Goal: Communication & Community: Answer question/provide support

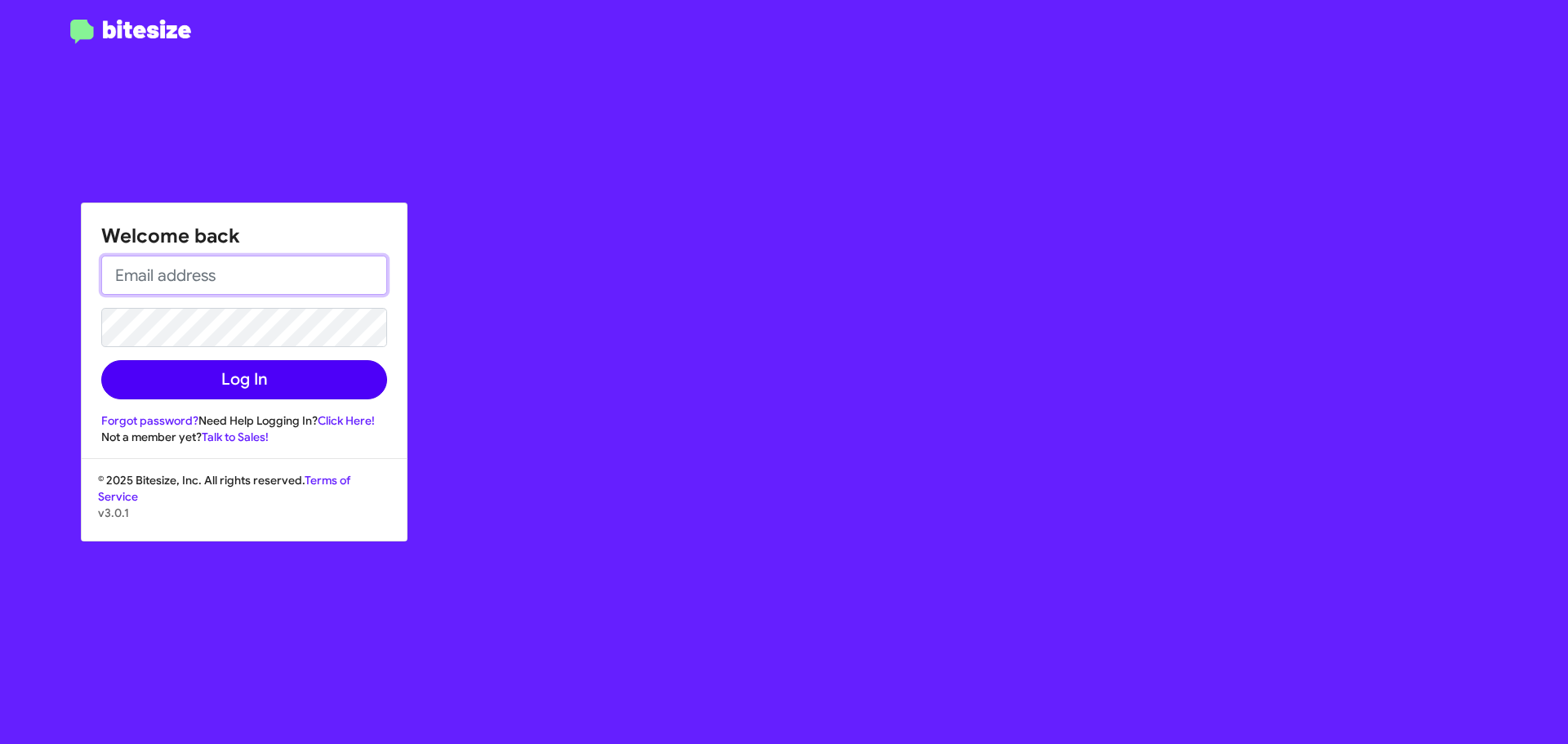
type input "[EMAIL_ADDRESS][DOMAIN_NAME]"
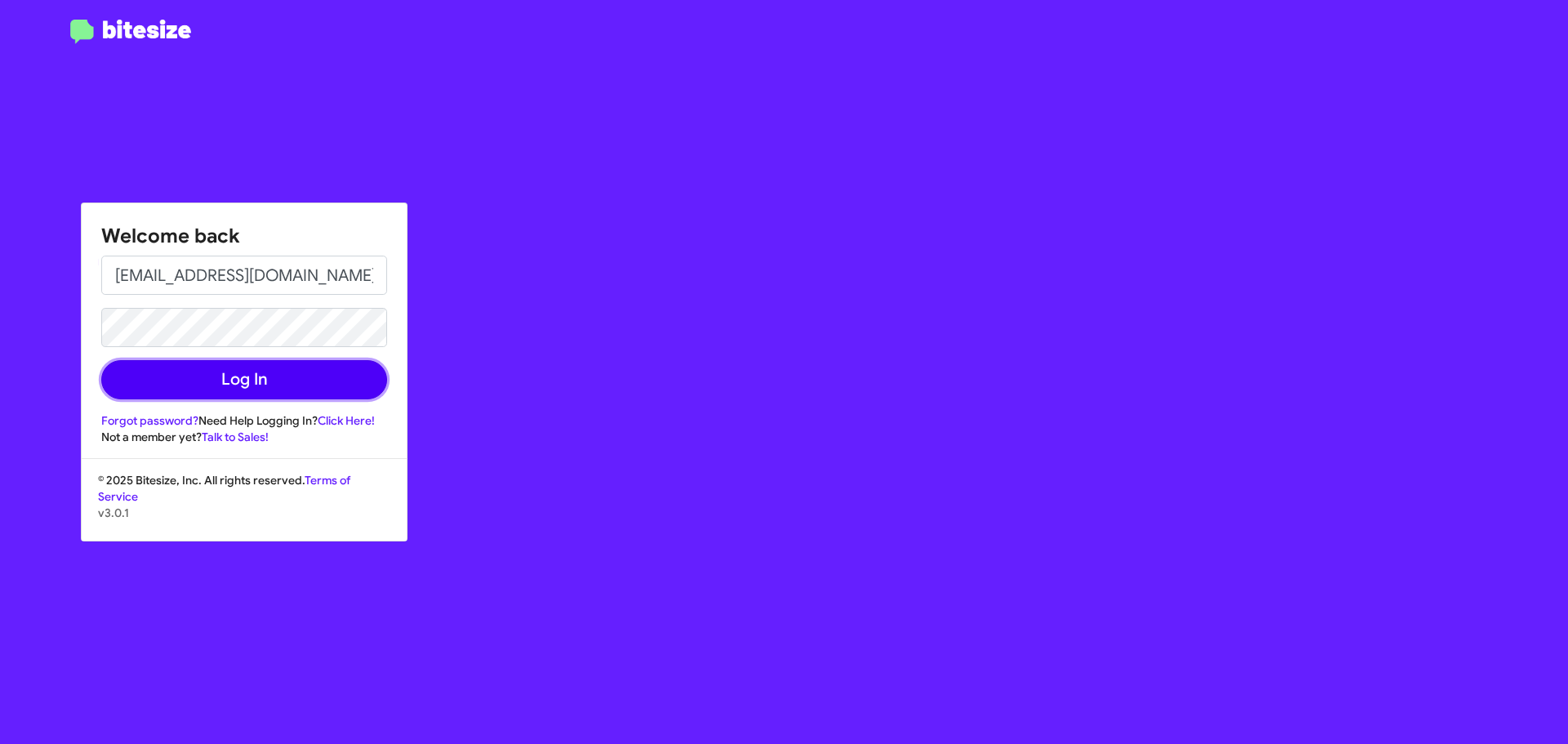
click at [254, 380] on button "Log In" at bounding box center [244, 379] width 286 height 40
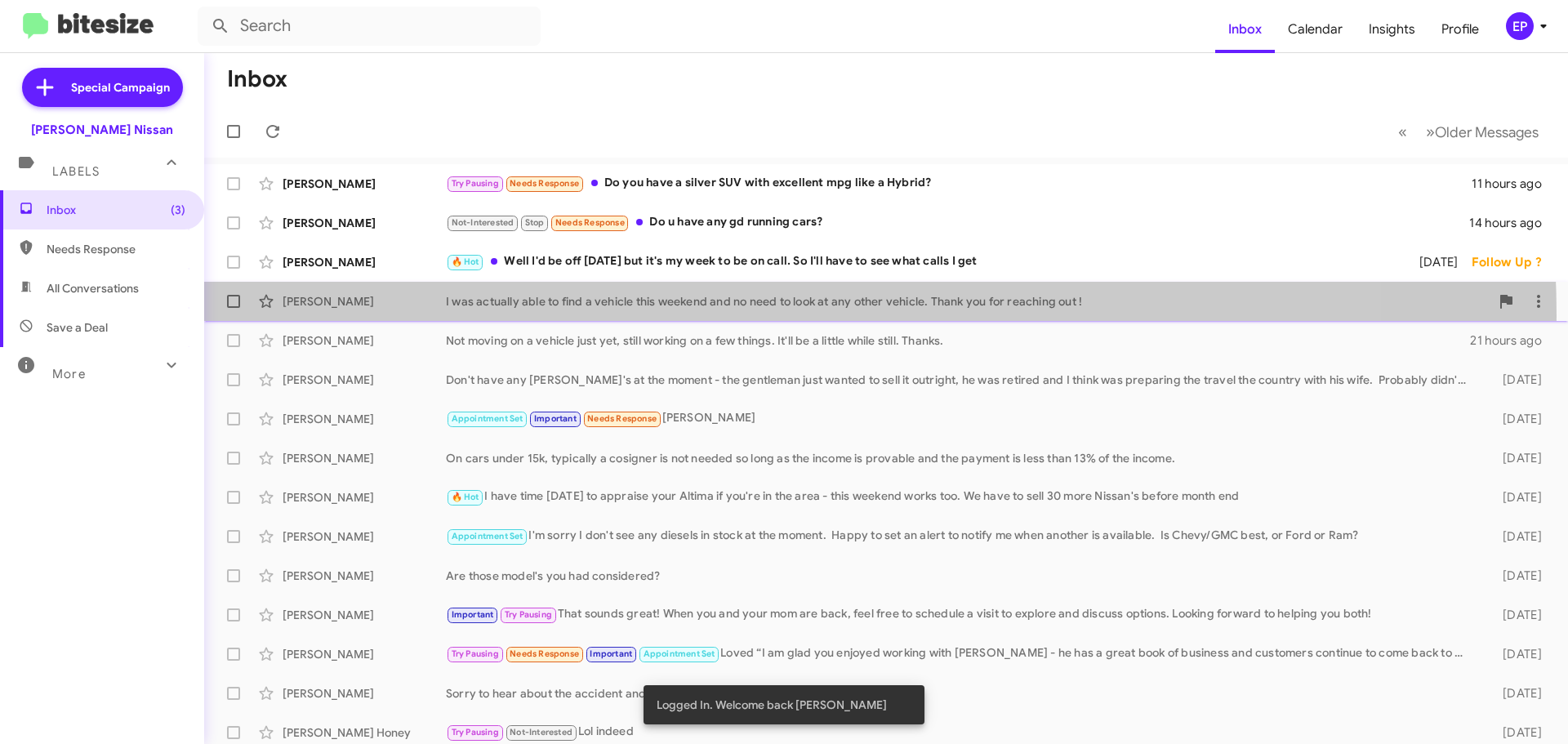
click at [639, 316] on div "[PERSON_NAME] I was actually able to find a vehicle this weekend and no need to…" at bounding box center [886, 301] width 1338 height 33
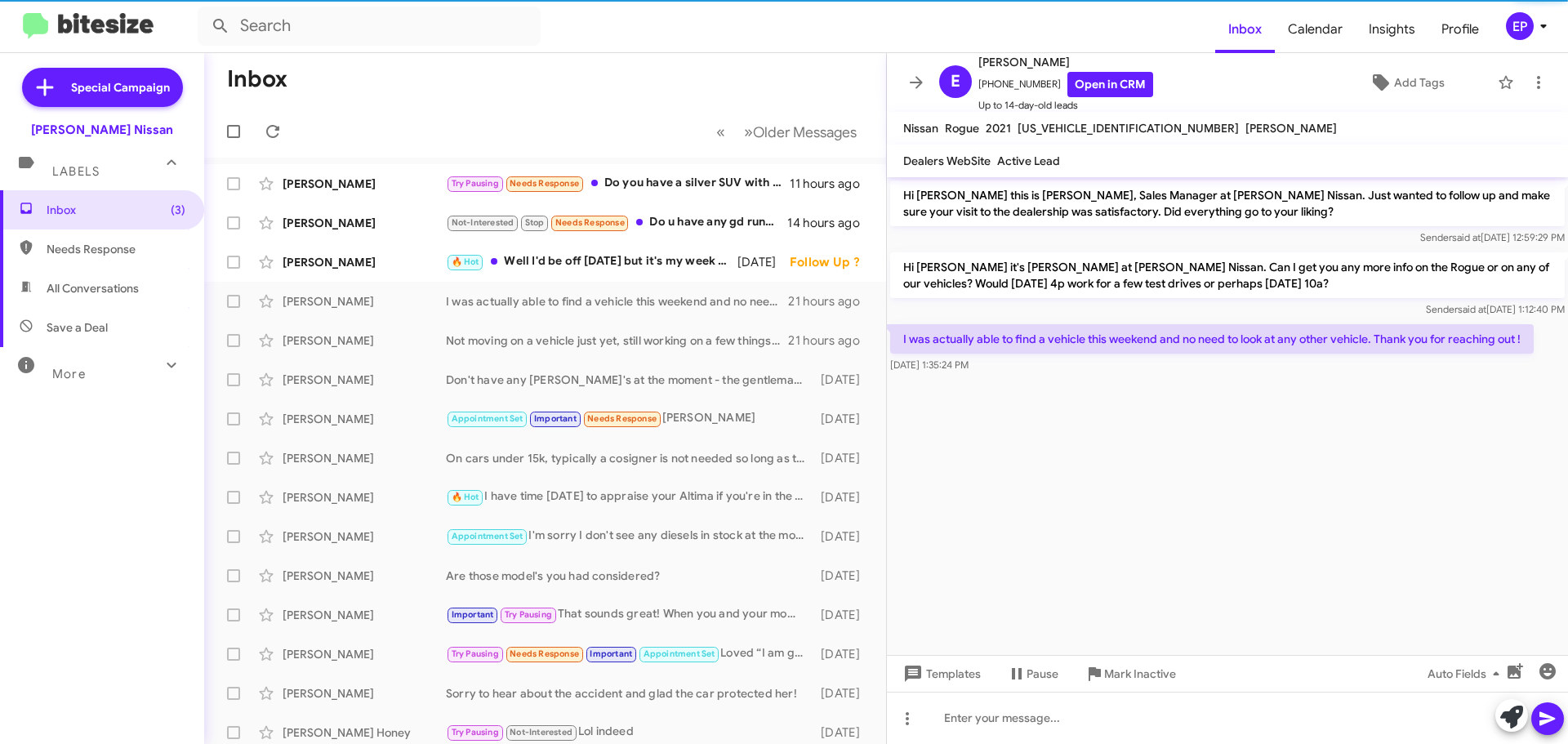
click at [1087, 462] on cdk-virtual-scroll-viewport "Hi [PERSON_NAME] this is [PERSON_NAME], Sales Manager at [PERSON_NAME] Nissan. …" at bounding box center [1227, 416] width 681 height 477
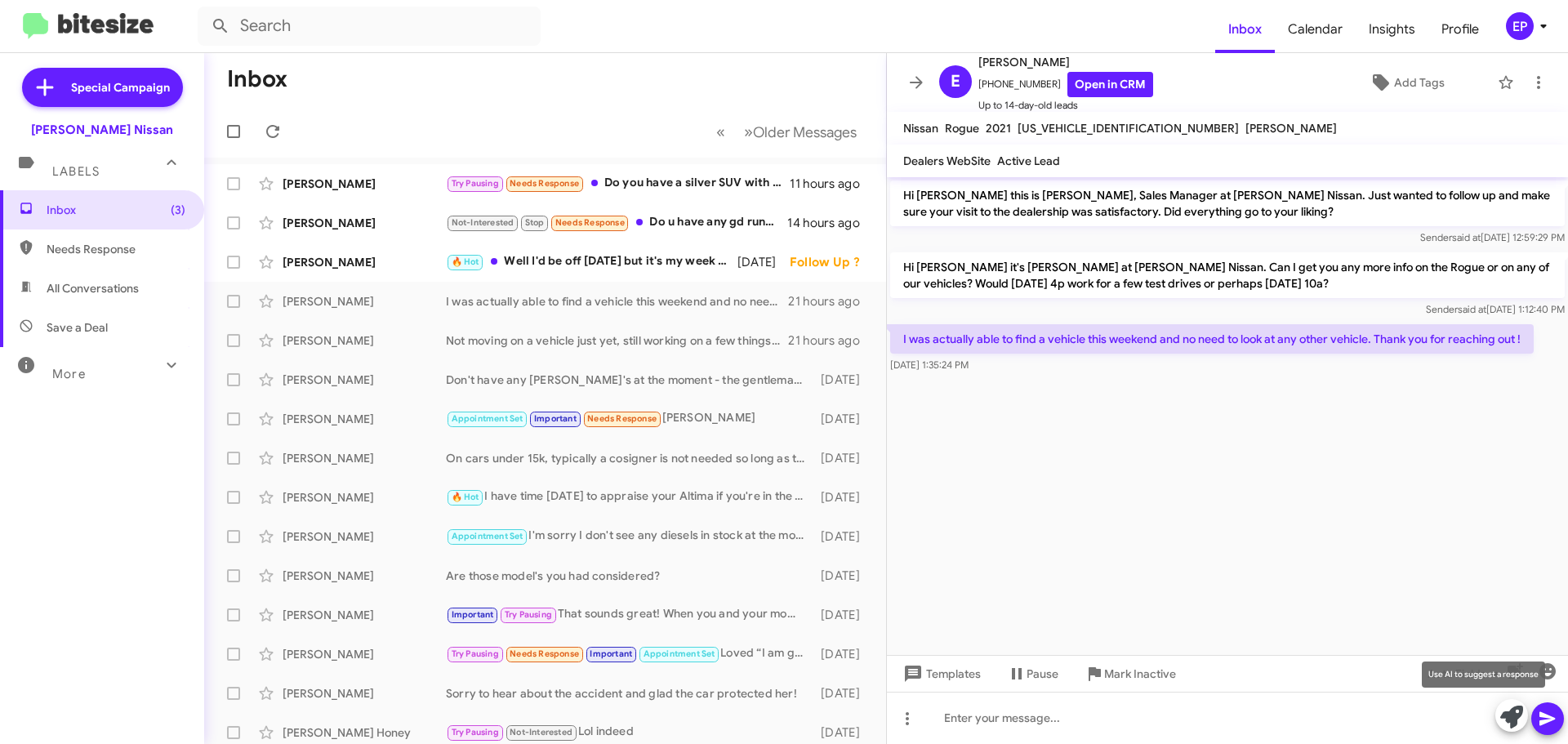
click at [1514, 714] on icon at bounding box center [1512, 717] width 23 height 23
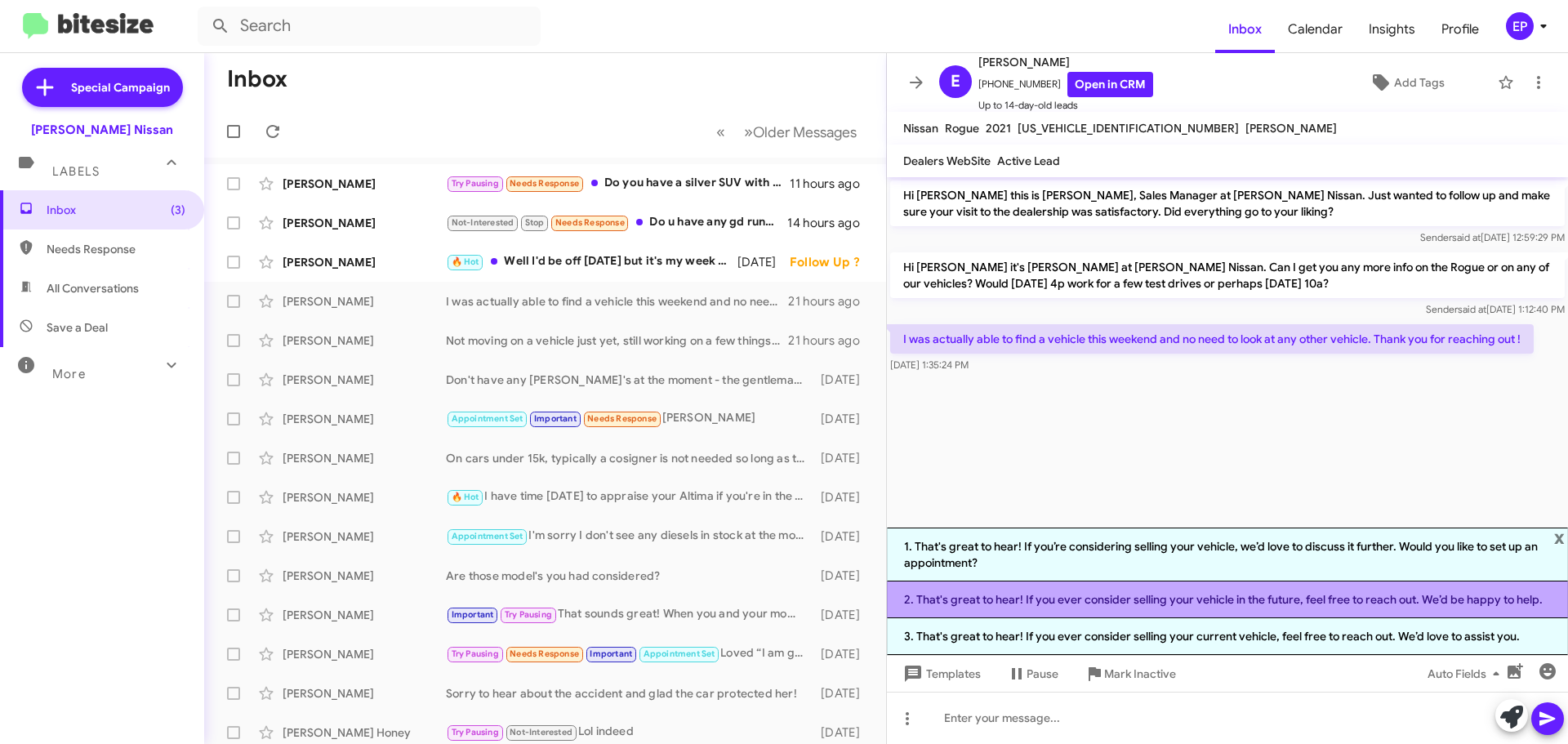
click at [1215, 602] on li "2. That's great to hear! If you ever consider selling your vehicle in the futur…" at bounding box center [1227, 599] width 681 height 37
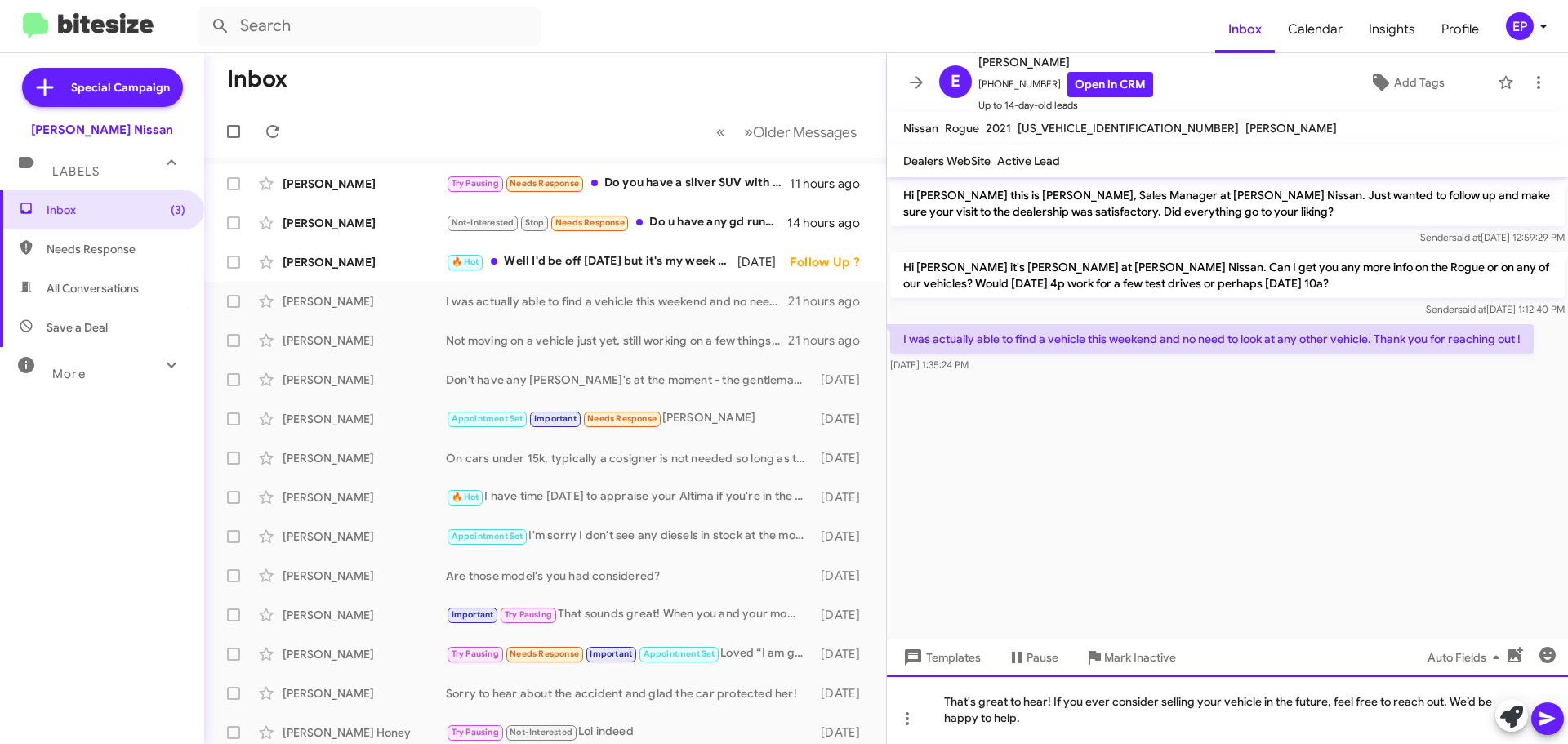
click at [1192, 709] on div "That's great to hear! If you ever consider selling your vehicle in the future, …" at bounding box center [1227, 709] width 681 height 68
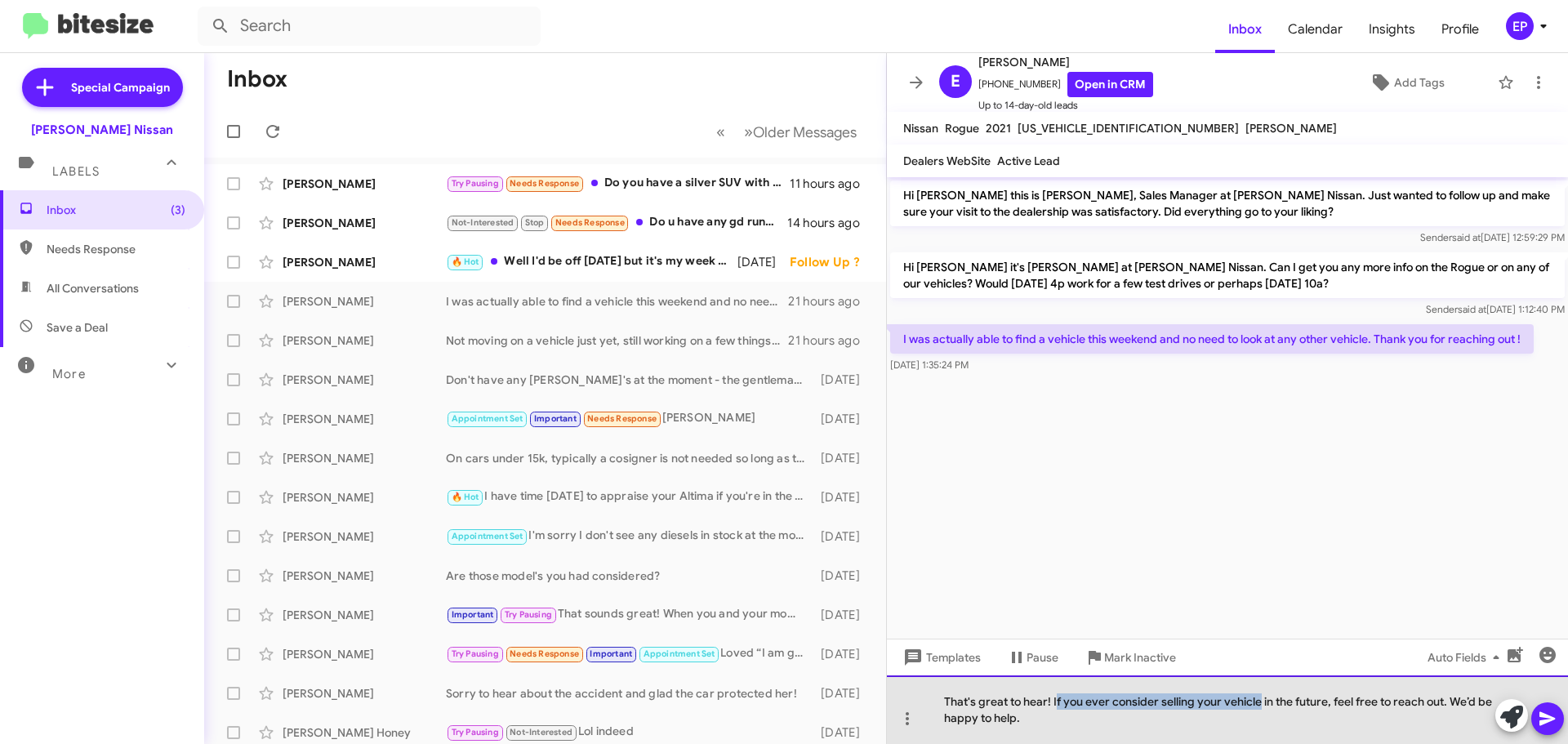
drag, startPoint x: 1261, startPoint y: 700, endPoint x: 1056, endPoint y: 699, distance: 205.0
click at [1056, 699] on div "That's great to hear! If you ever consider selling your vehicle in the future, …" at bounding box center [1227, 709] width 681 height 68
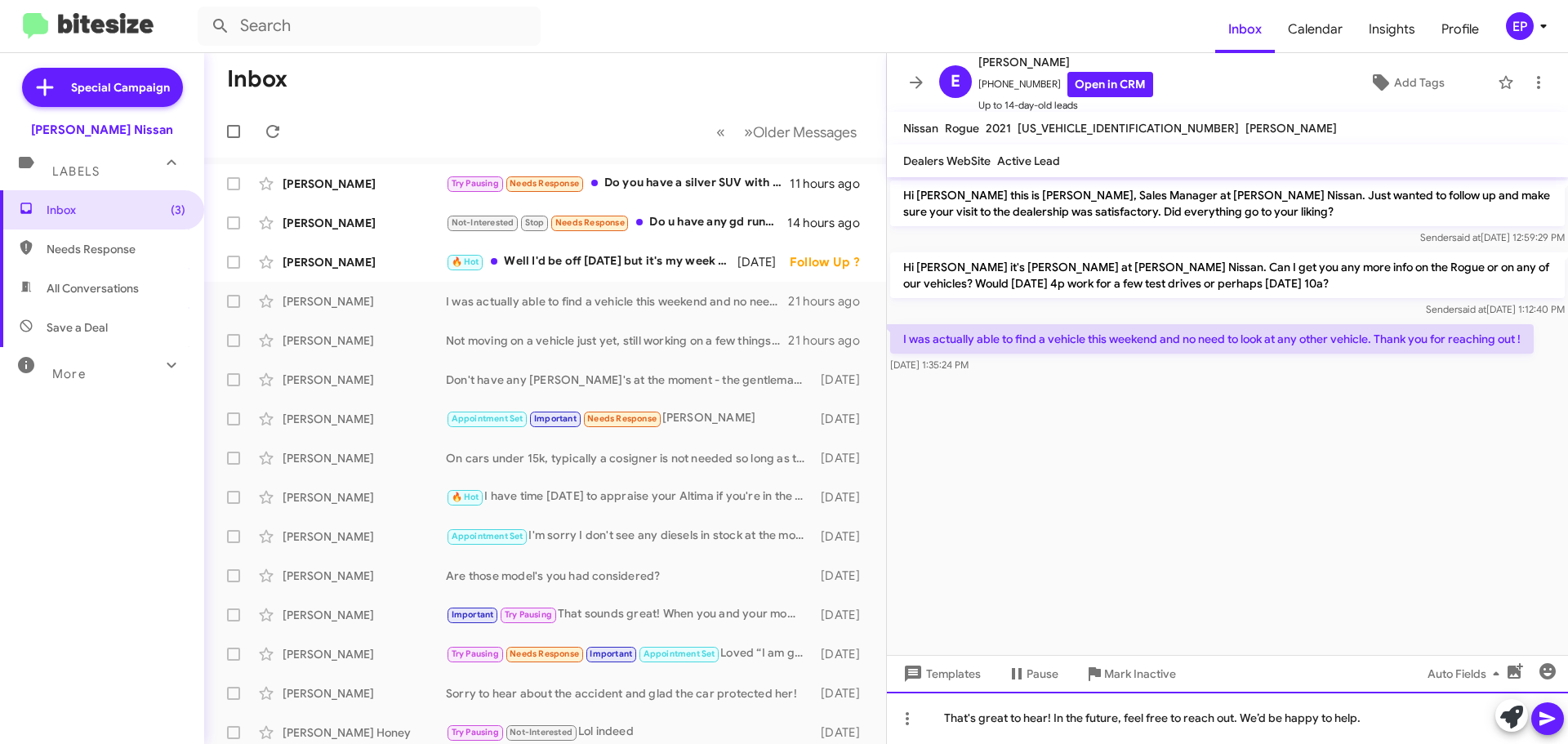
click at [1373, 714] on div "That's great to hear! In the future, feel free to reach out. We’d be happy to h…" at bounding box center [1227, 717] width 681 height 52
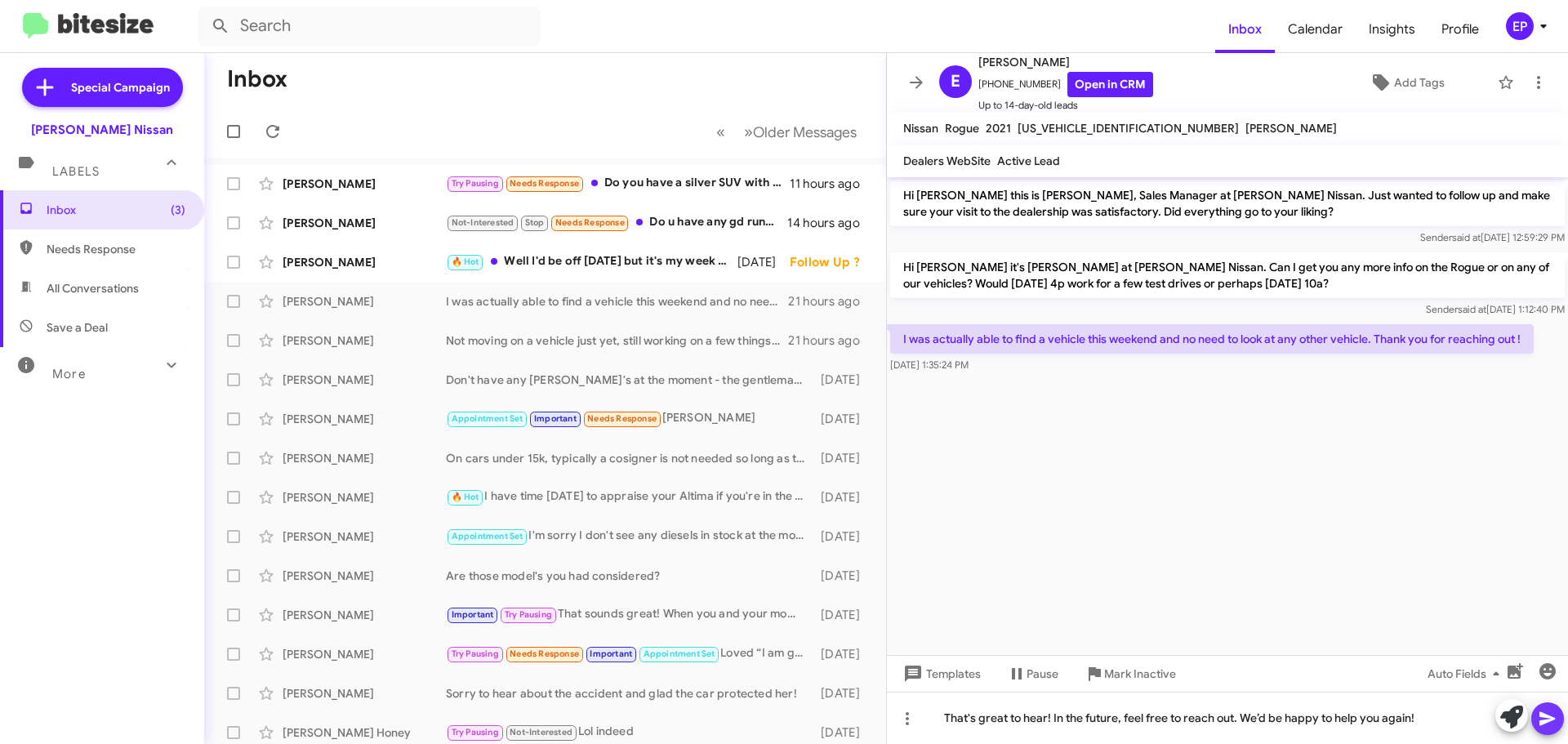
click at [1542, 716] on icon at bounding box center [1547, 718] width 16 height 14
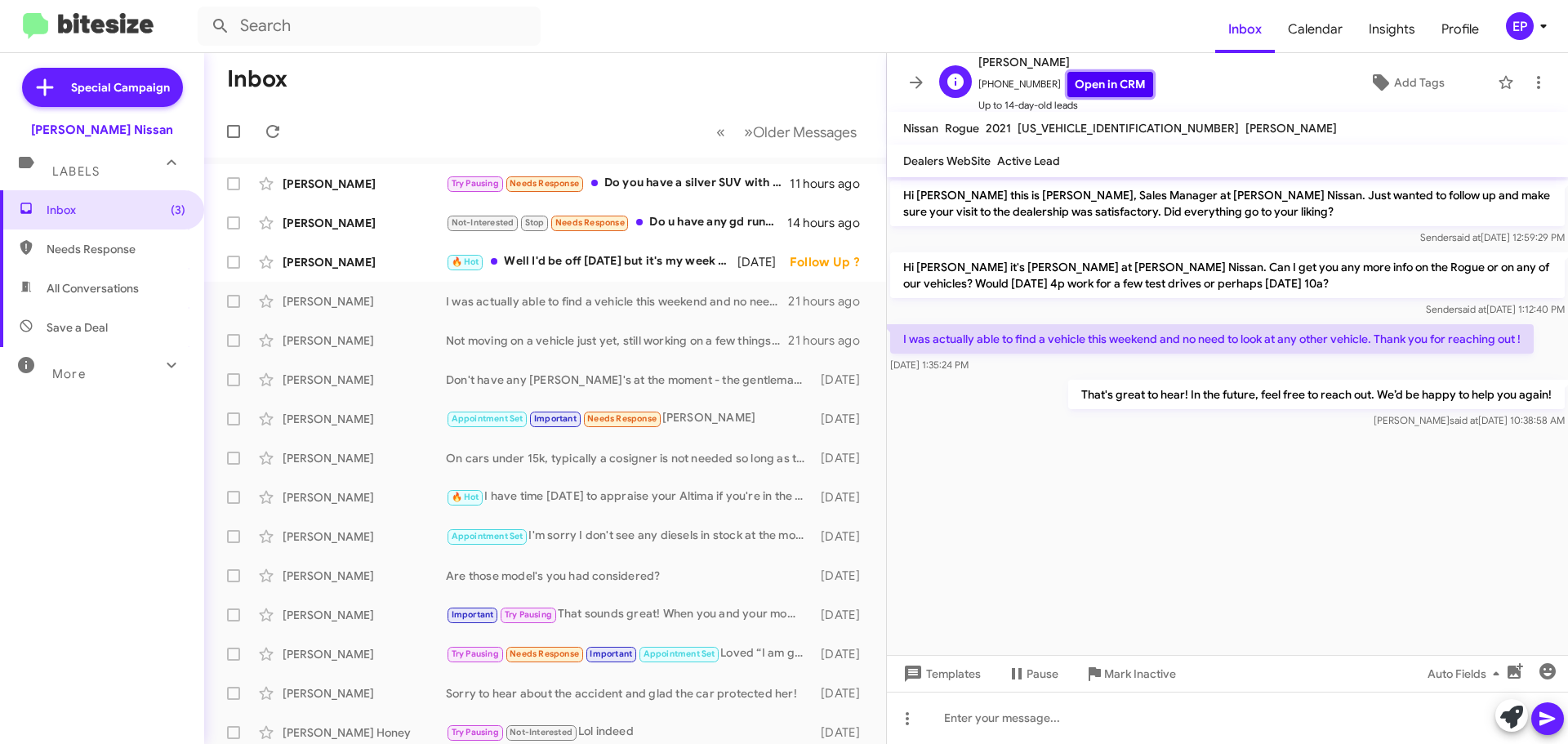
click at [1100, 90] on link "Open in CRM" at bounding box center [1110, 84] width 86 height 26
